Goal: Task Accomplishment & Management: Use online tool/utility

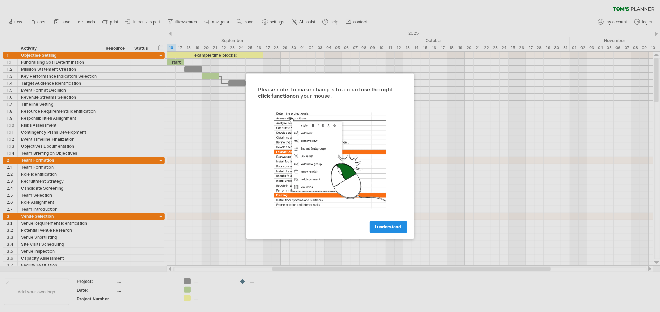
click at [397, 224] on span "I understand" at bounding box center [388, 226] width 26 height 5
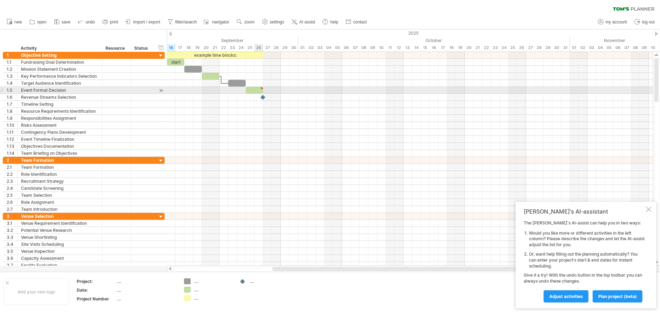
type textarea "**********"
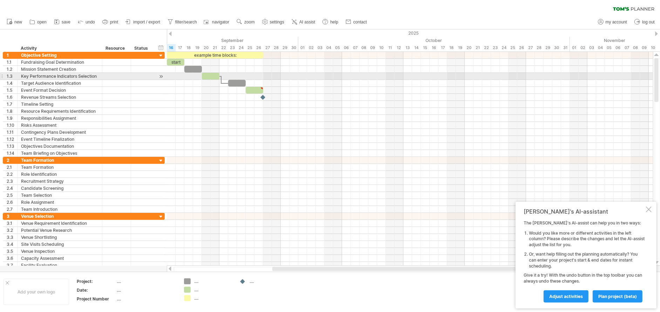
click at [163, 76] on div at bounding box center [161, 76] width 7 height 7
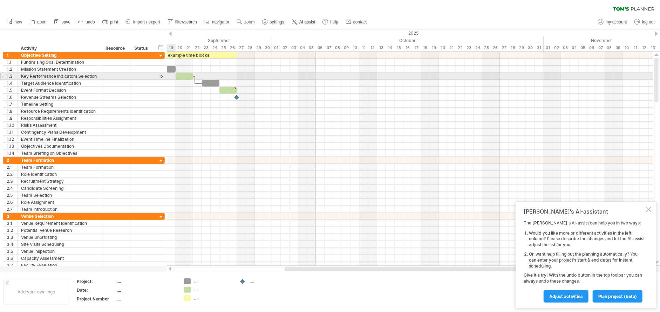
click at [163, 76] on div at bounding box center [161, 76] width 7 height 7
click at [160, 76] on div at bounding box center [161, 76] width 7 height 7
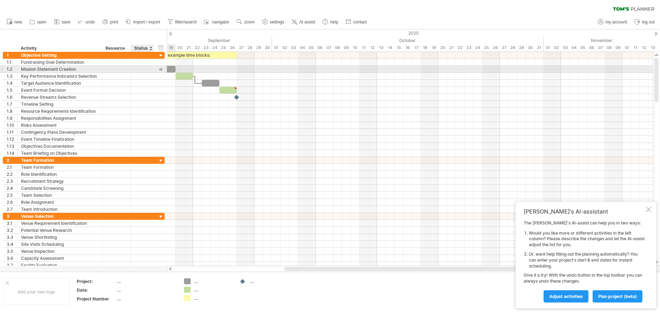
click at [160, 68] on div at bounding box center [161, 69] width 7 height 7
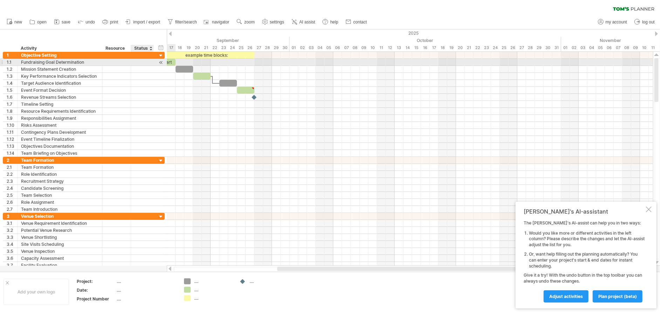
click at [160, 63] on div at bounding box center [161, 62] width 7 height 7
